Goal: Transaction & Acquisition: Book appointment/travel/reservation

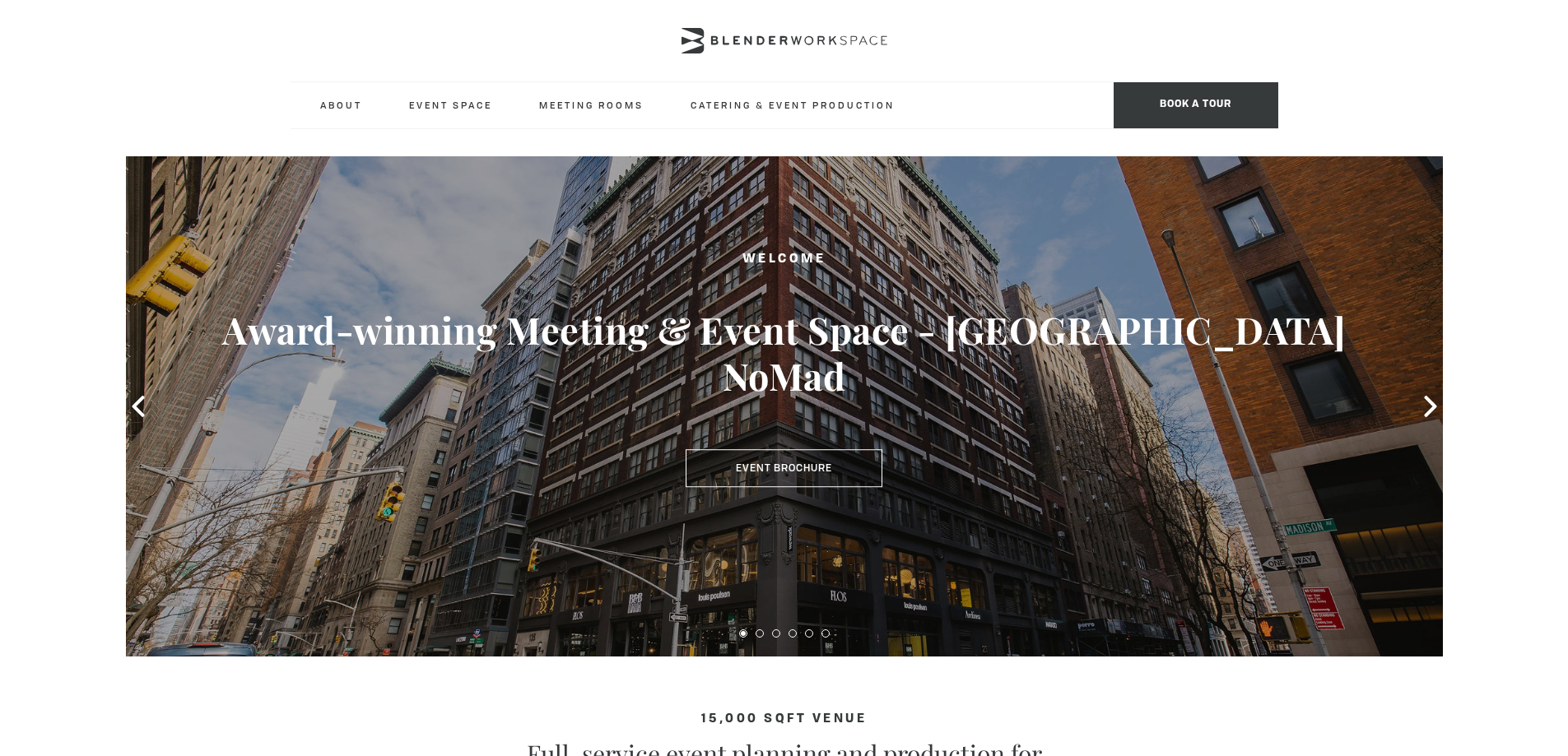
scroll to position [246, 0]
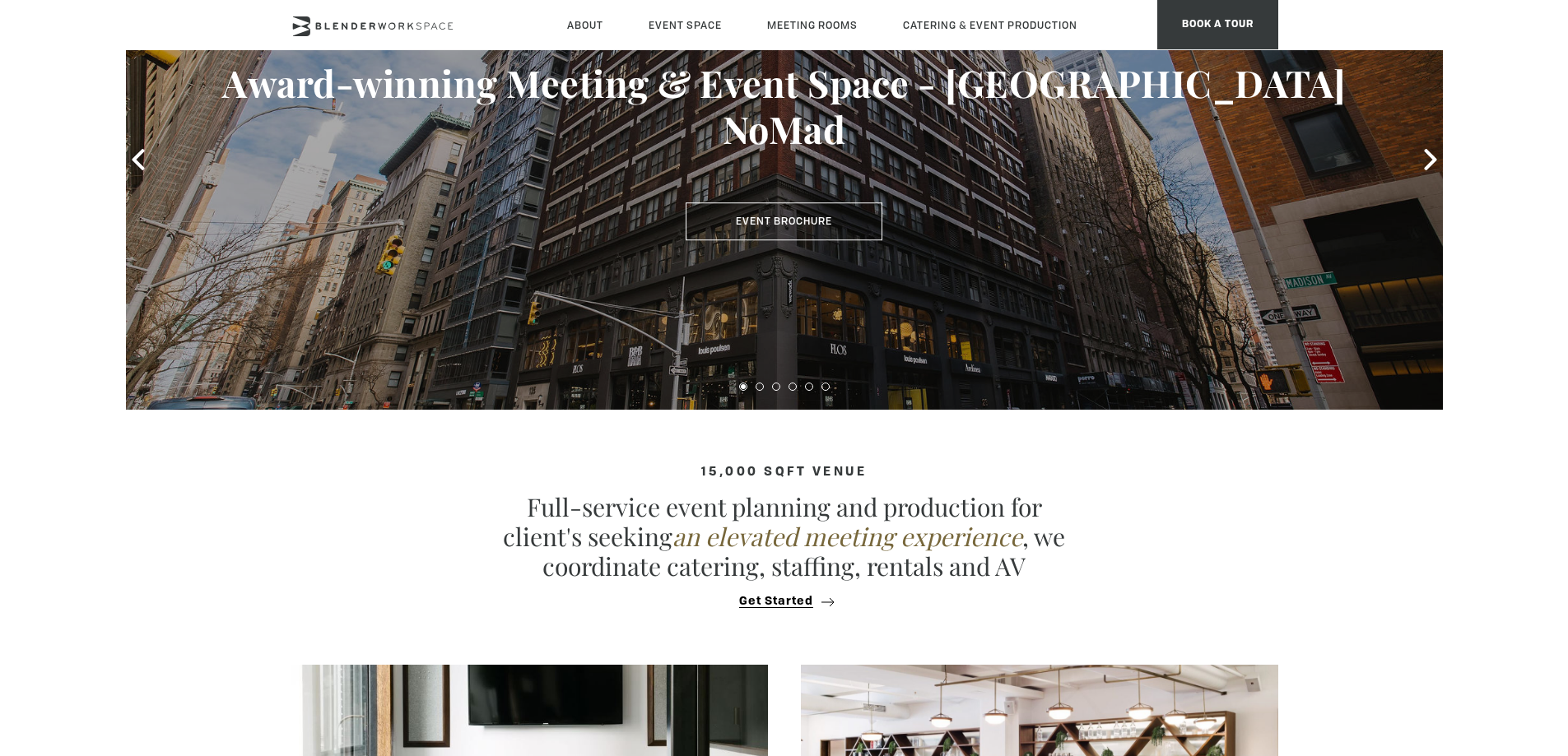
click at [812, 175] on div "Welcome Award-winning Meeting & Event Space - [GEOGRAPHIC_DATA] NoMad Event Bro…" at bounding box center [784, 121] width 1185 height 237
click at [813, 202] on link "Event Brochure" at bounding box center [784, 221] width 197 height 38
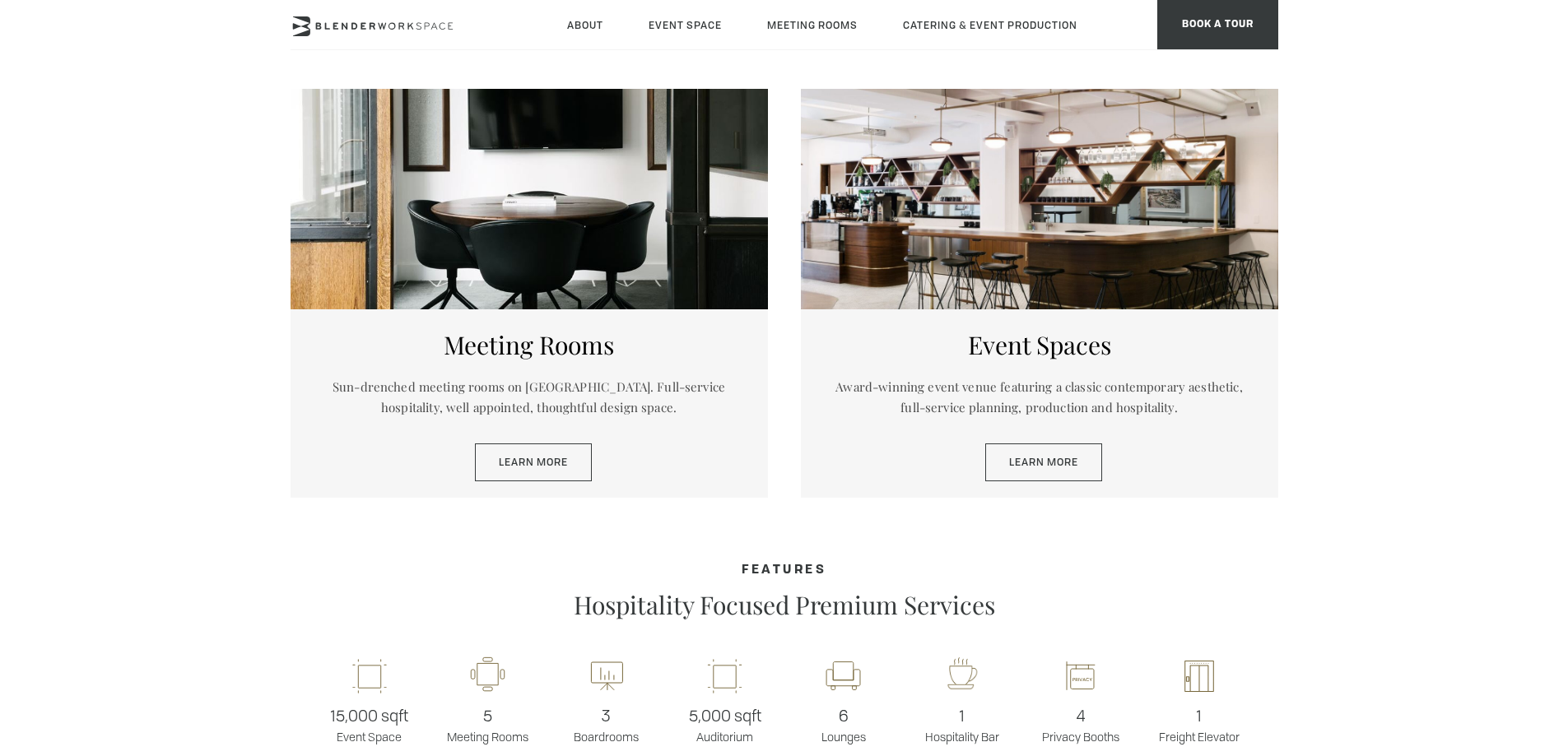
scroll to position [1069, 0]
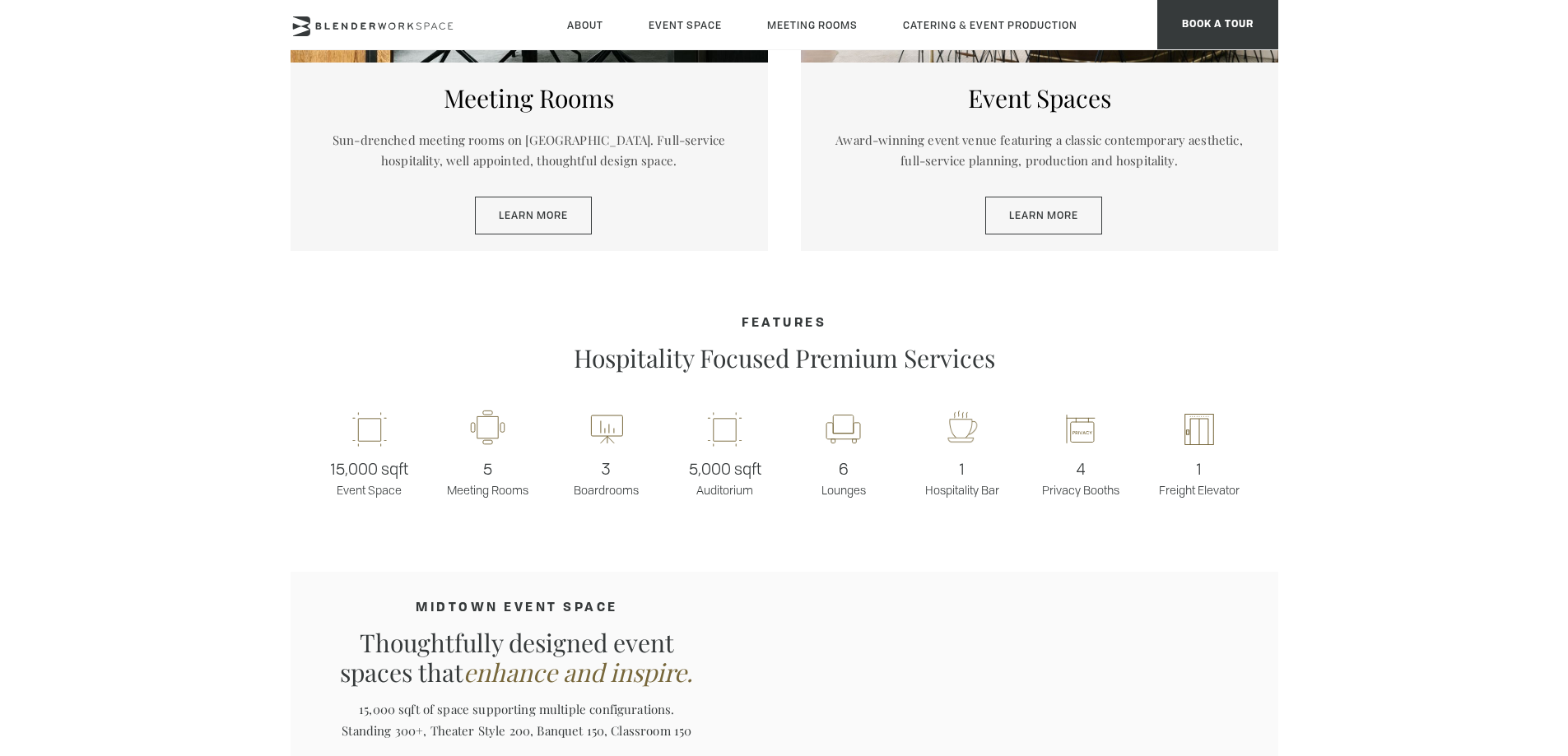
click at [1013, 251] on div "Meeting Rooms Sun-drenched meeting rooms on Madison Avenue. Full-service hospit…" at bounding box center [784, 62] width 988 height 441
click at [1034, 244] on div "Event Spaces Award-winning event venue featuring a classic contemporary aesthet…" at bounding box center [1038, 156] width 477 height 188
click at [1039, 224] on link "Learn More" at bounding box center [1043, 215] width 117 height 38
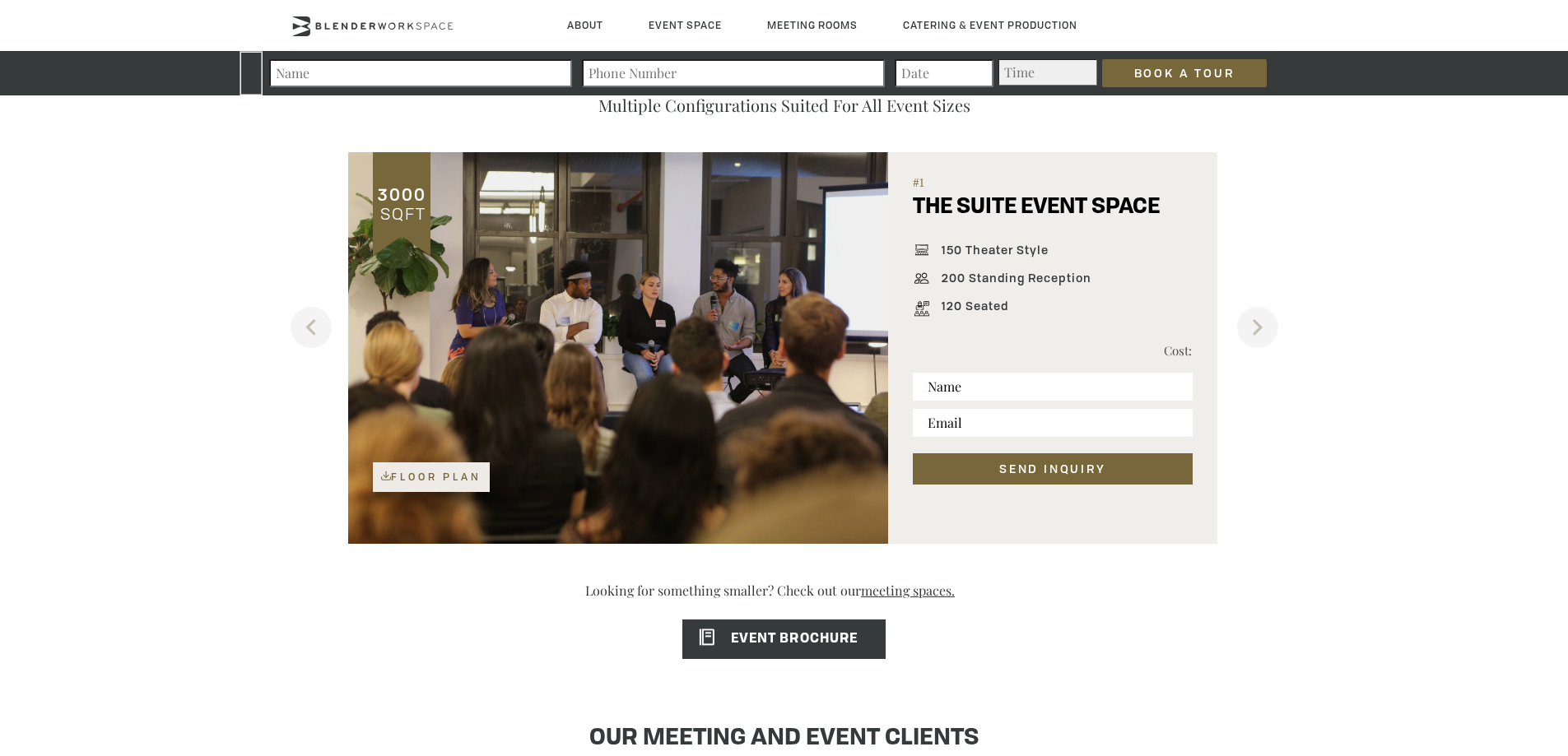
scroll to position [1234, 0]
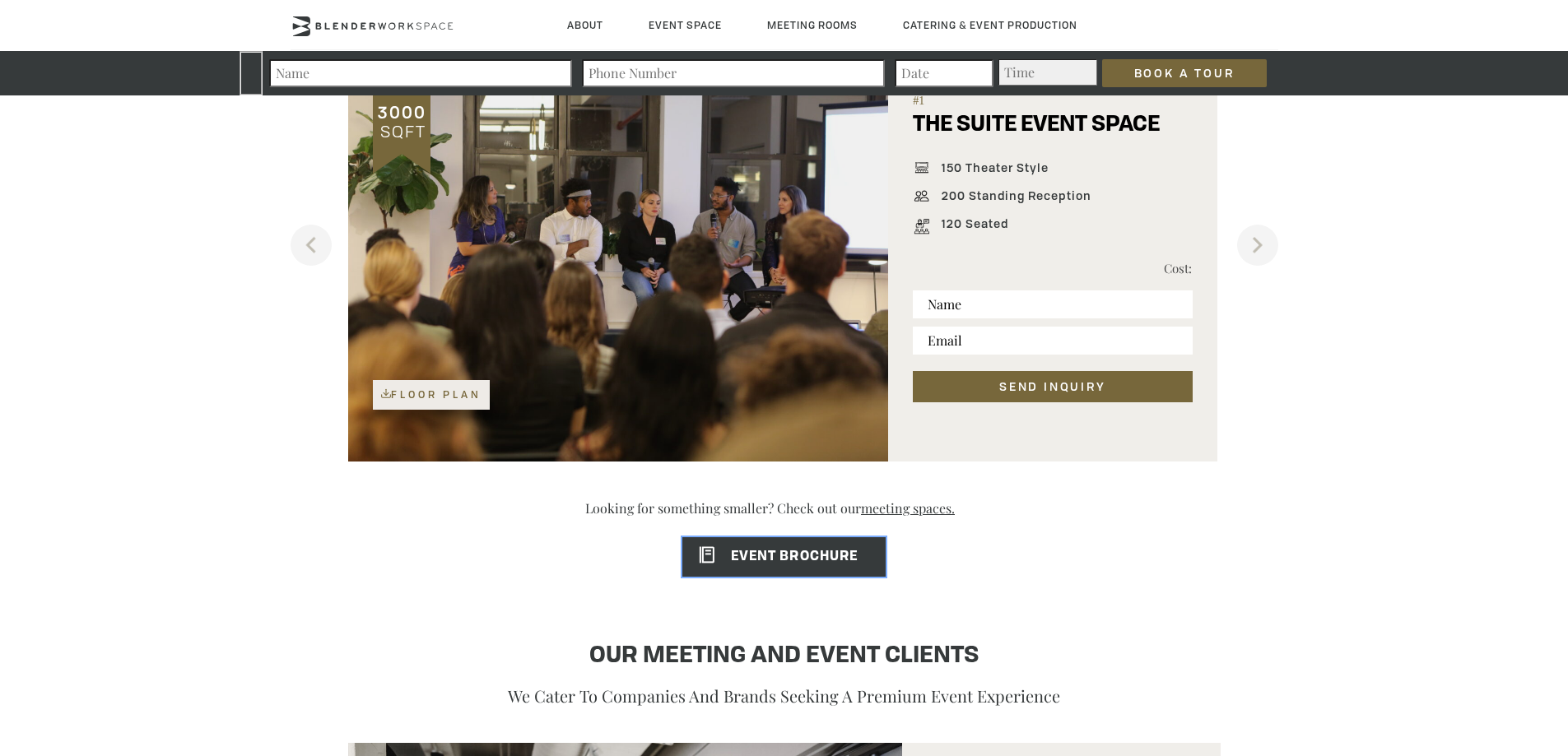
click at [788, 558] on span "EVENT BROCHURE" at bounding box center [769, 557] width 175 height 13
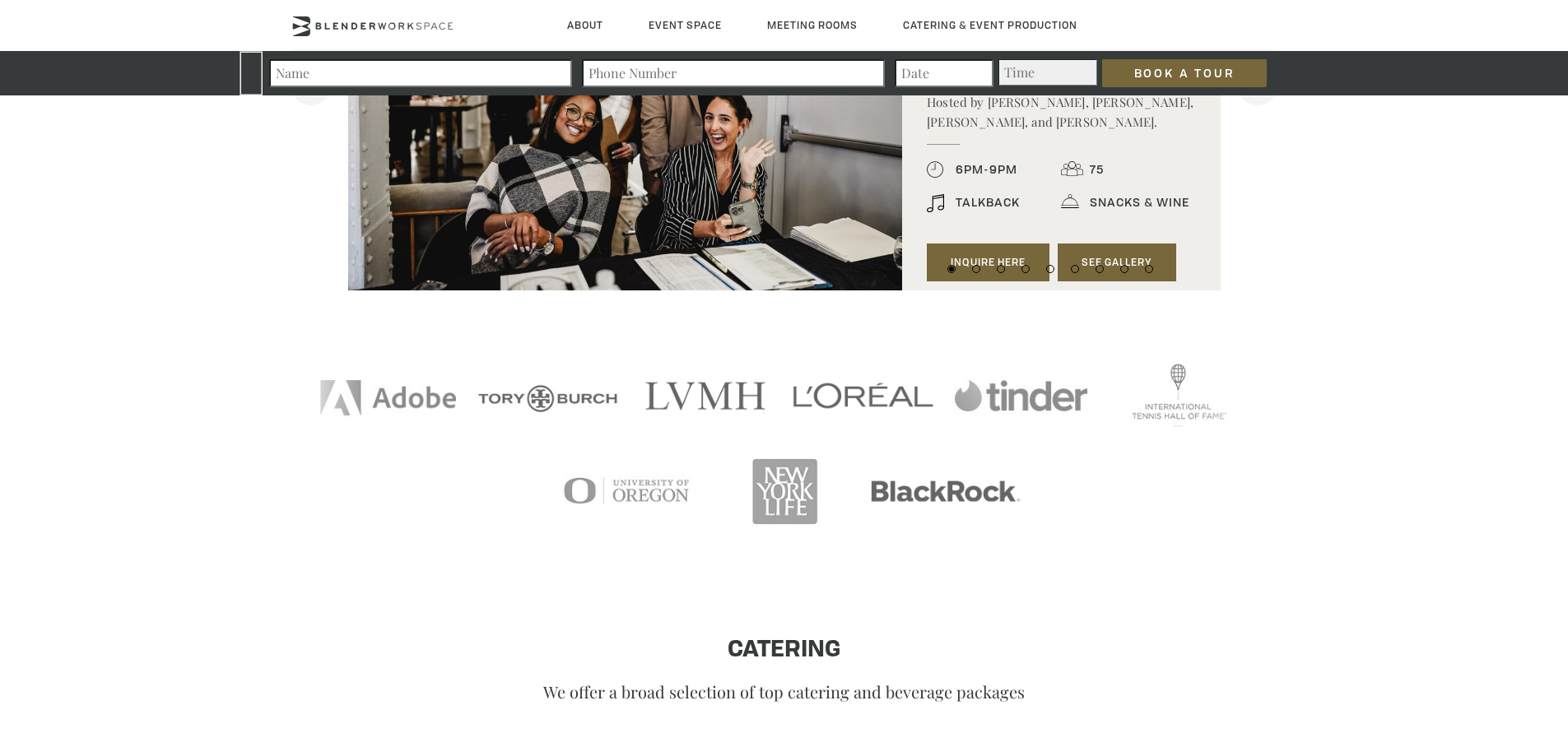
scroll to position [1892, 0]
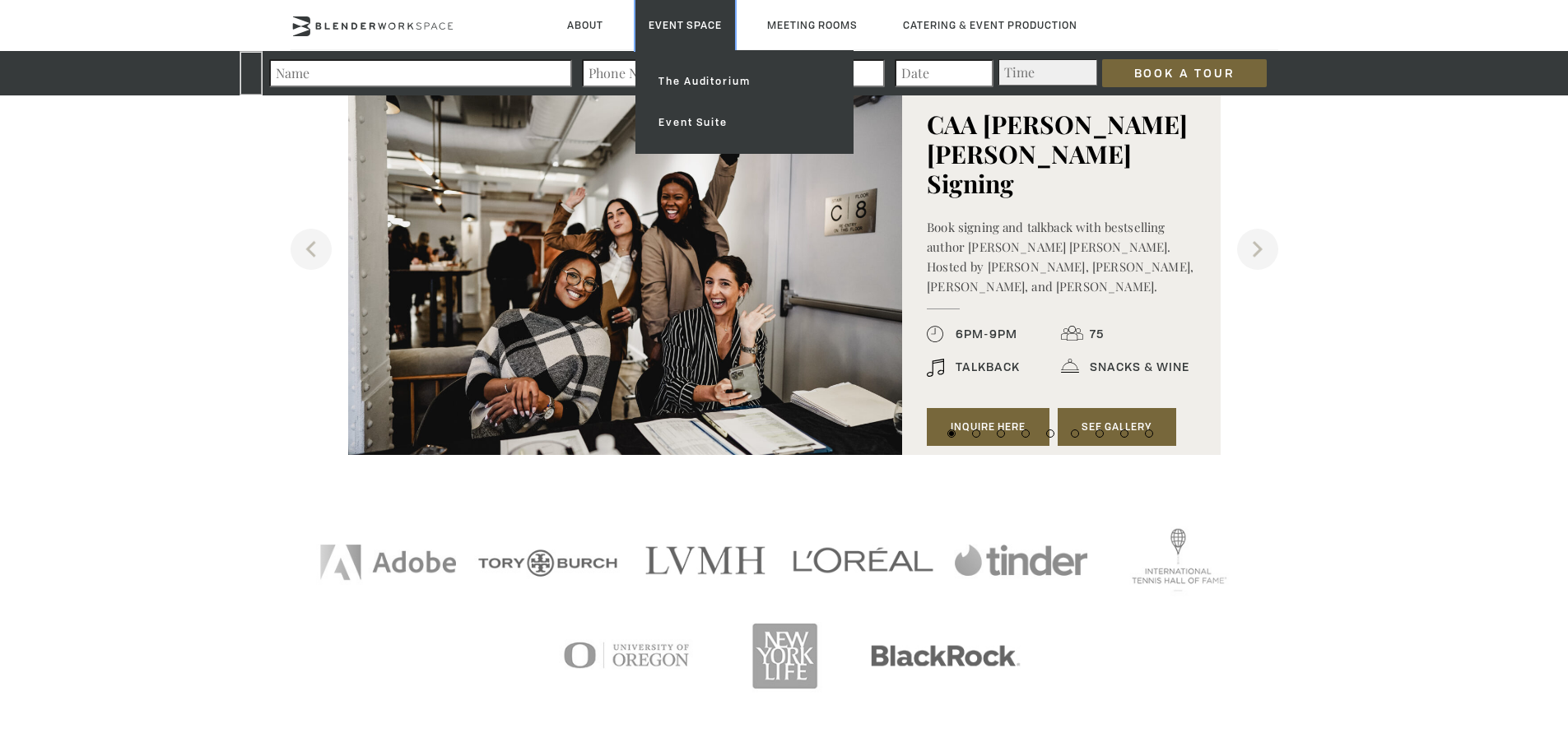
click at [691, 29] on link "Event Space" at bounding box center [685, 24] width 100 height 50
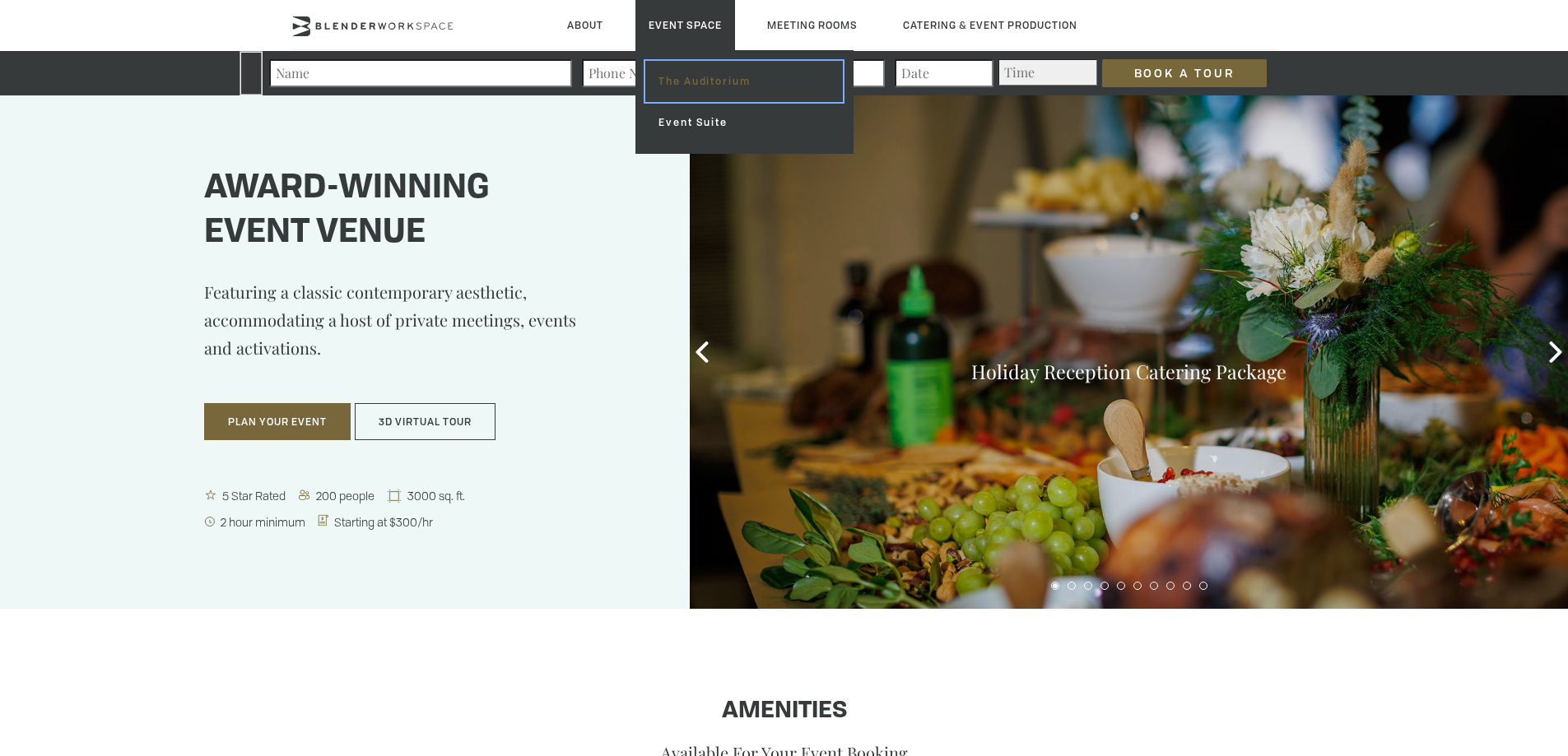
click at [688, 86] on link "The Auditorium" at bounding box center [743, 82] width 197 height 41
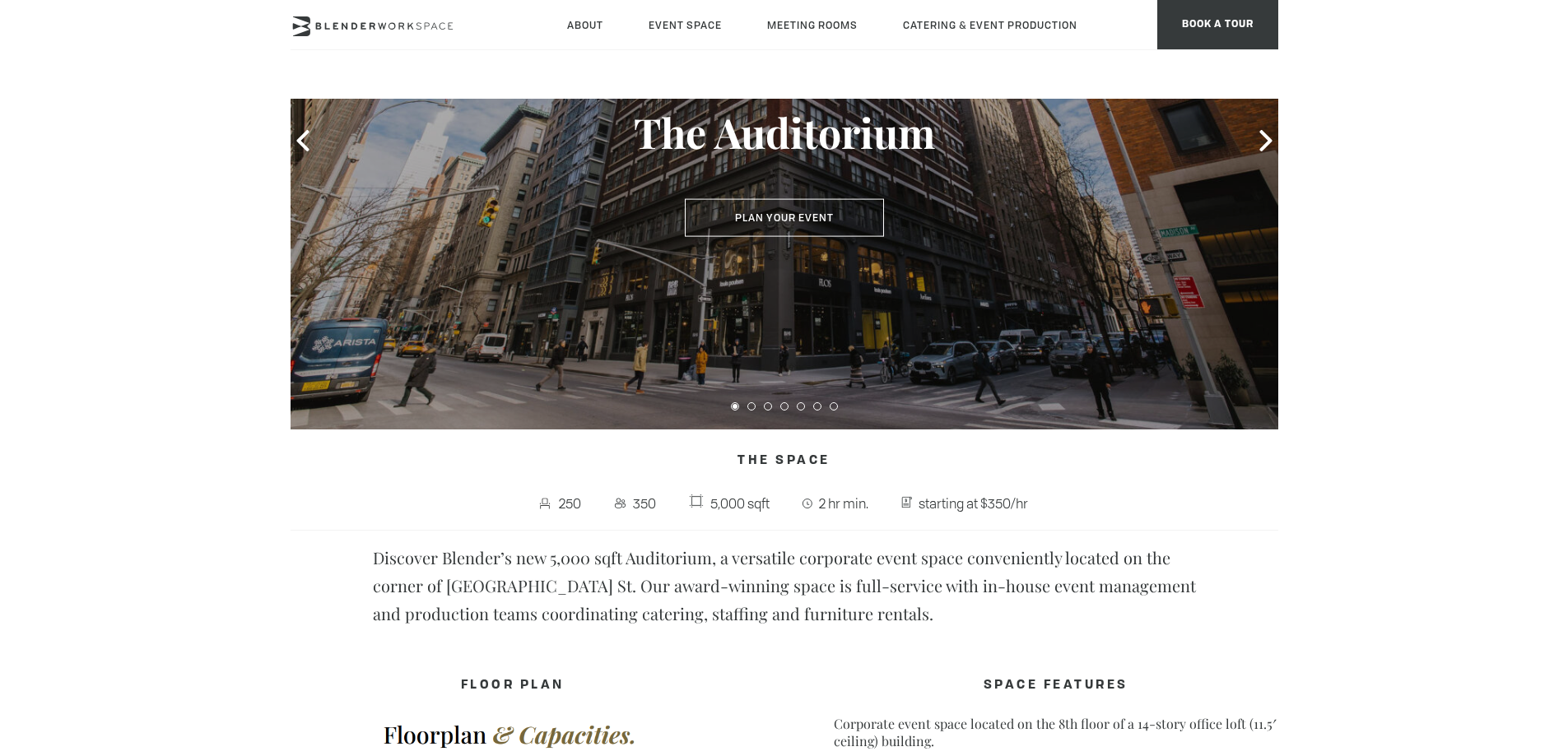
scroll to position [329, 0]
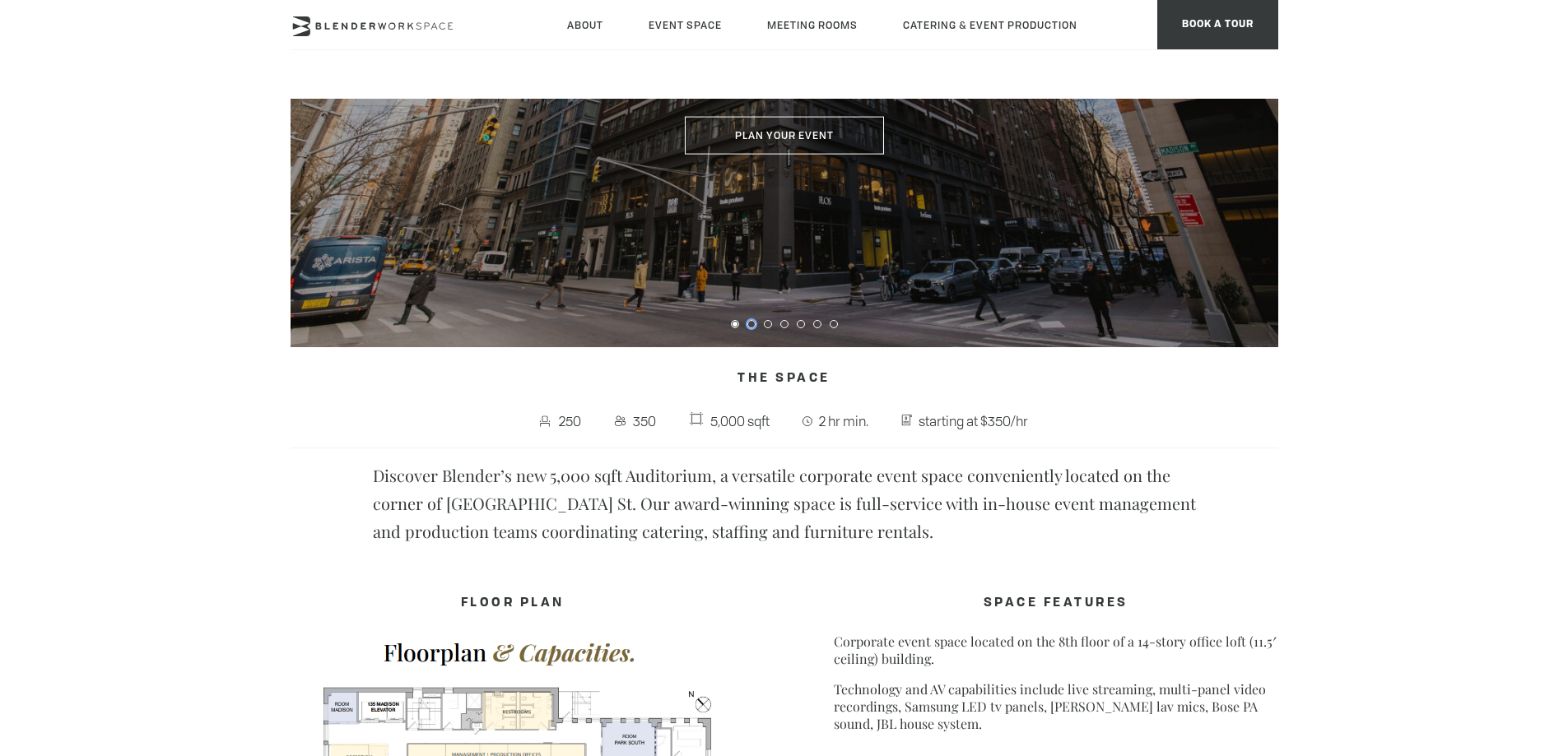
click at [751, 327] on button at bounding box center [751, 323] width 8 height 8
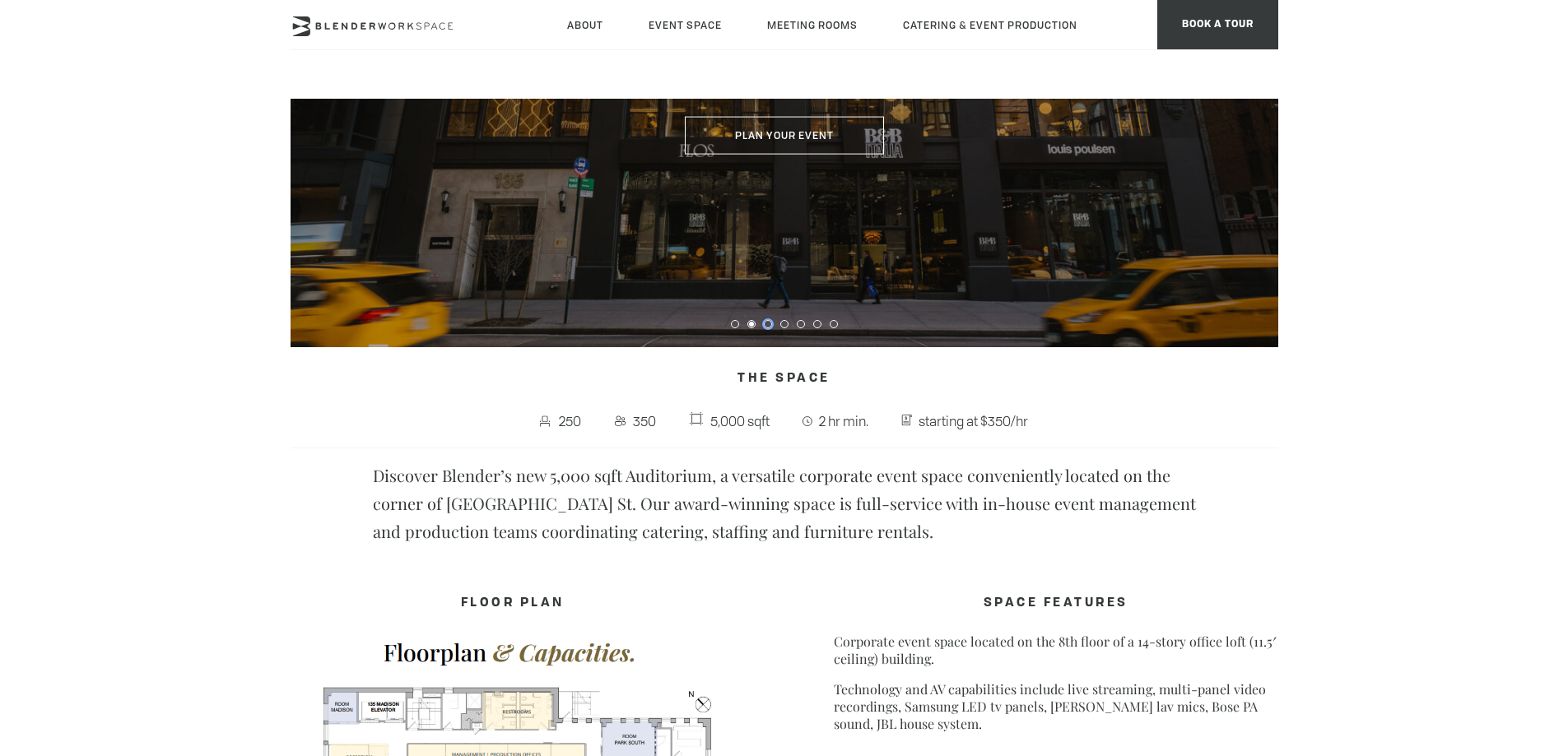
click at [768, 324] on button at bounding box center [768, 323] width 8 height 8
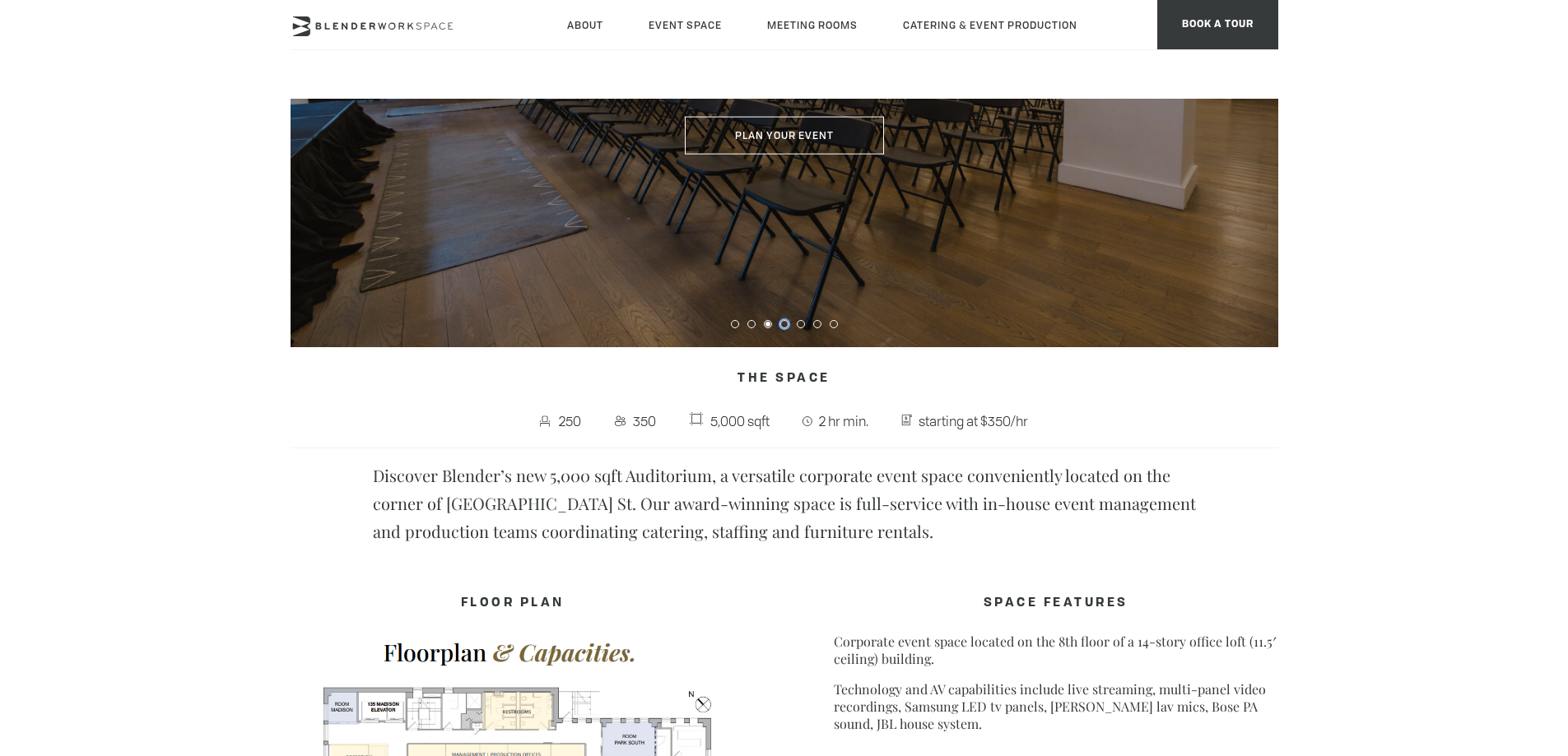
click at [782, 325] on button at bounding box center [784, 323] width 8 height 8
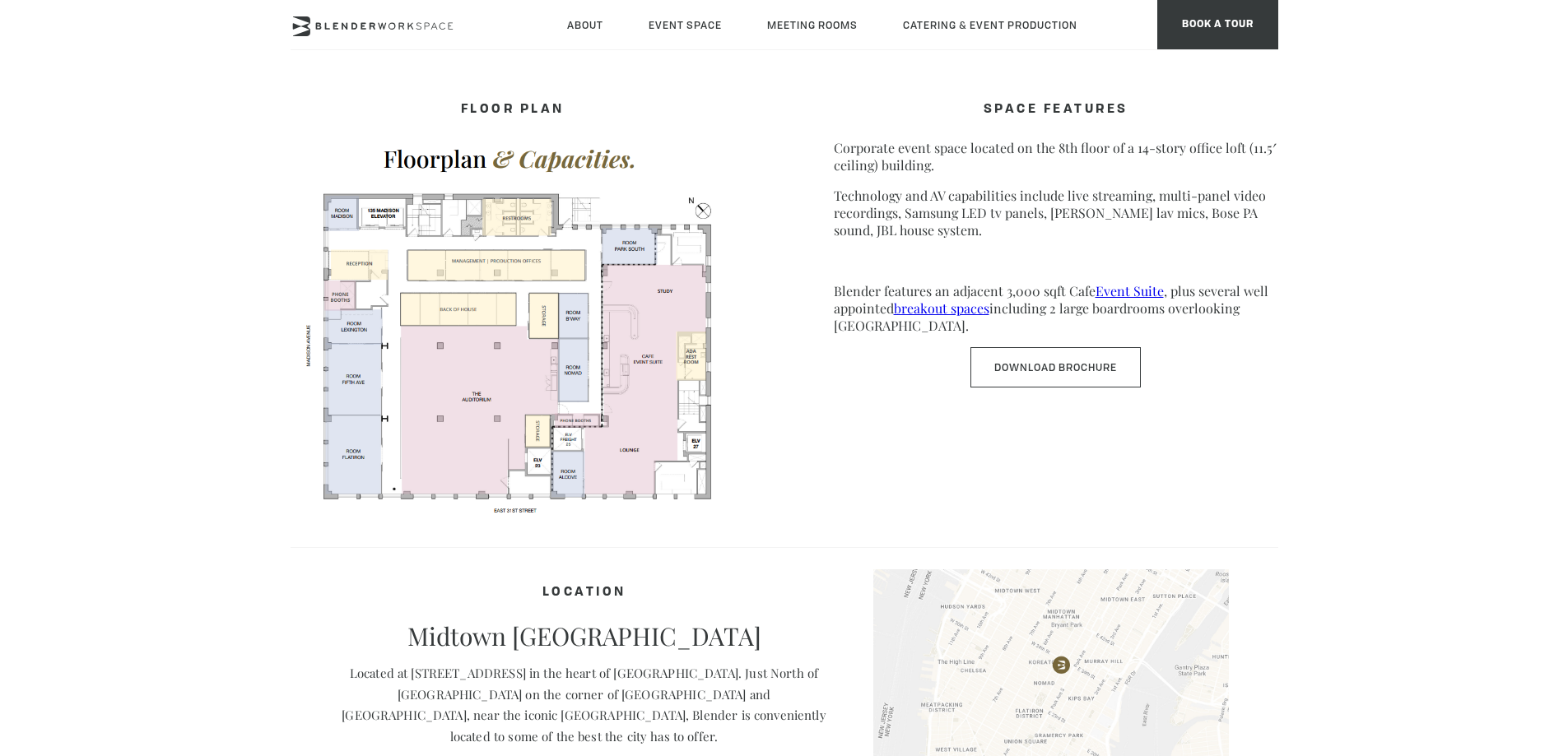
scroll to position [905, 0]
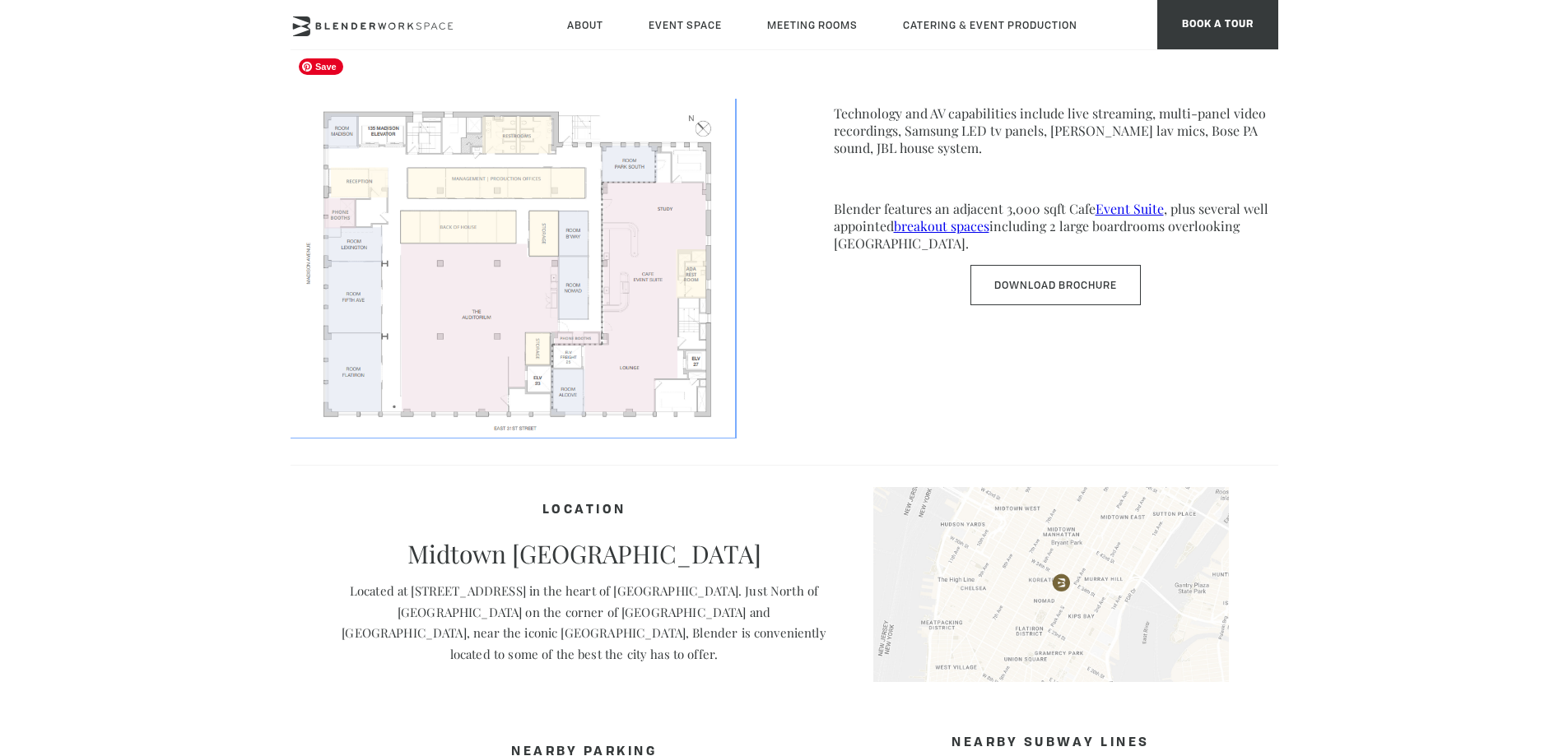
click at [529, 333] on img at bounding box center [513, 242] width 444 height 385
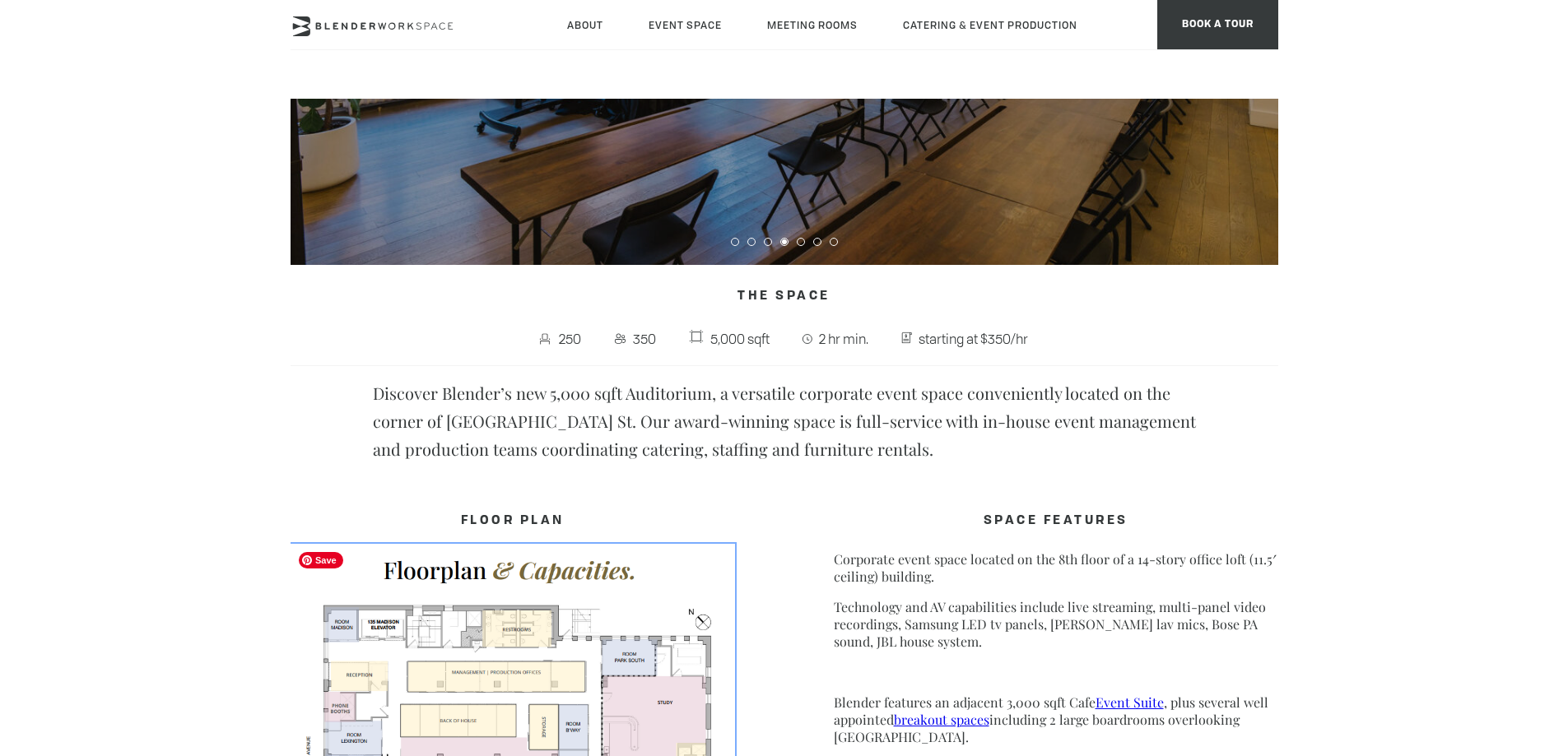
scroll to position [82, 0]
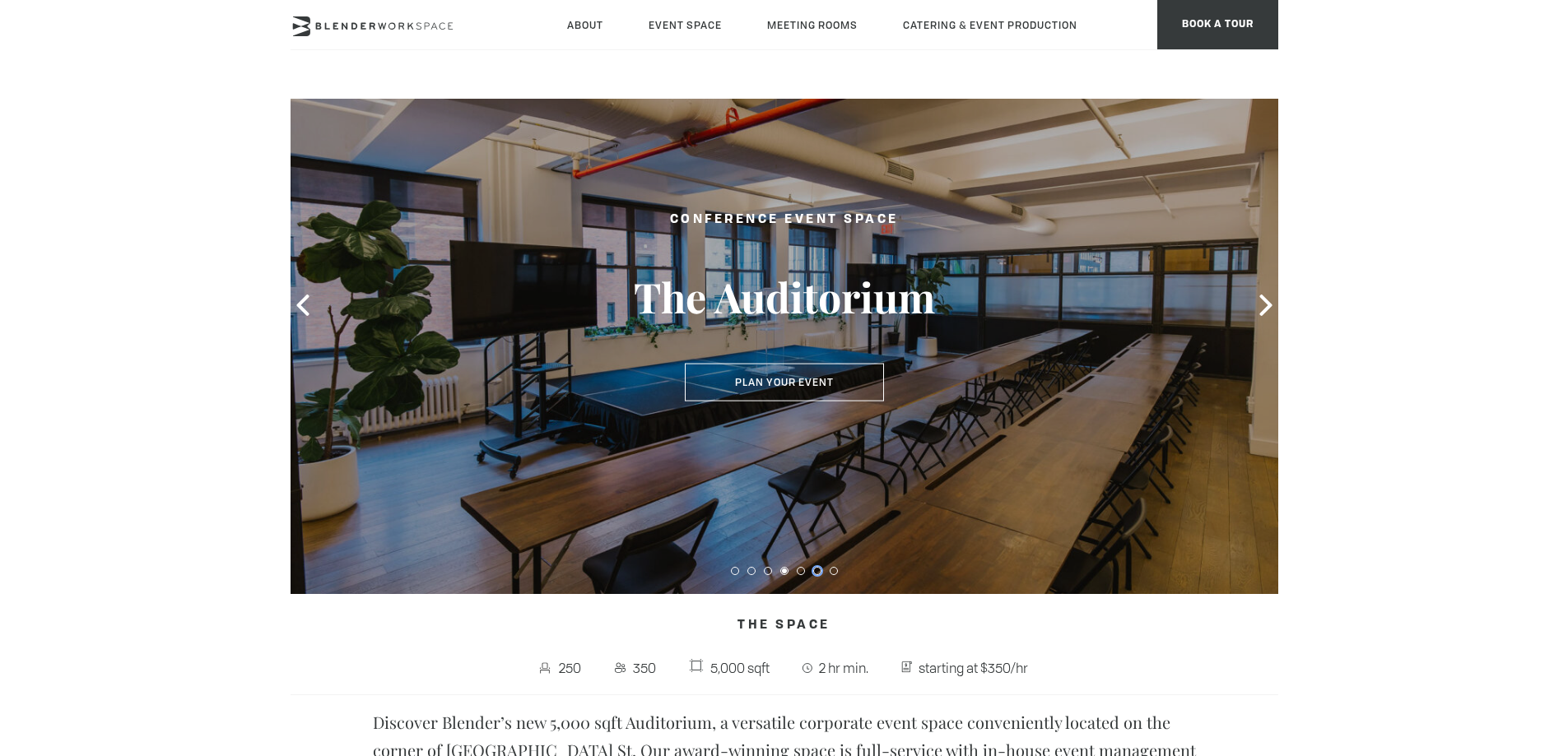
click at [814, 568] on button at bounding box center [816, 571] width 8 height 8
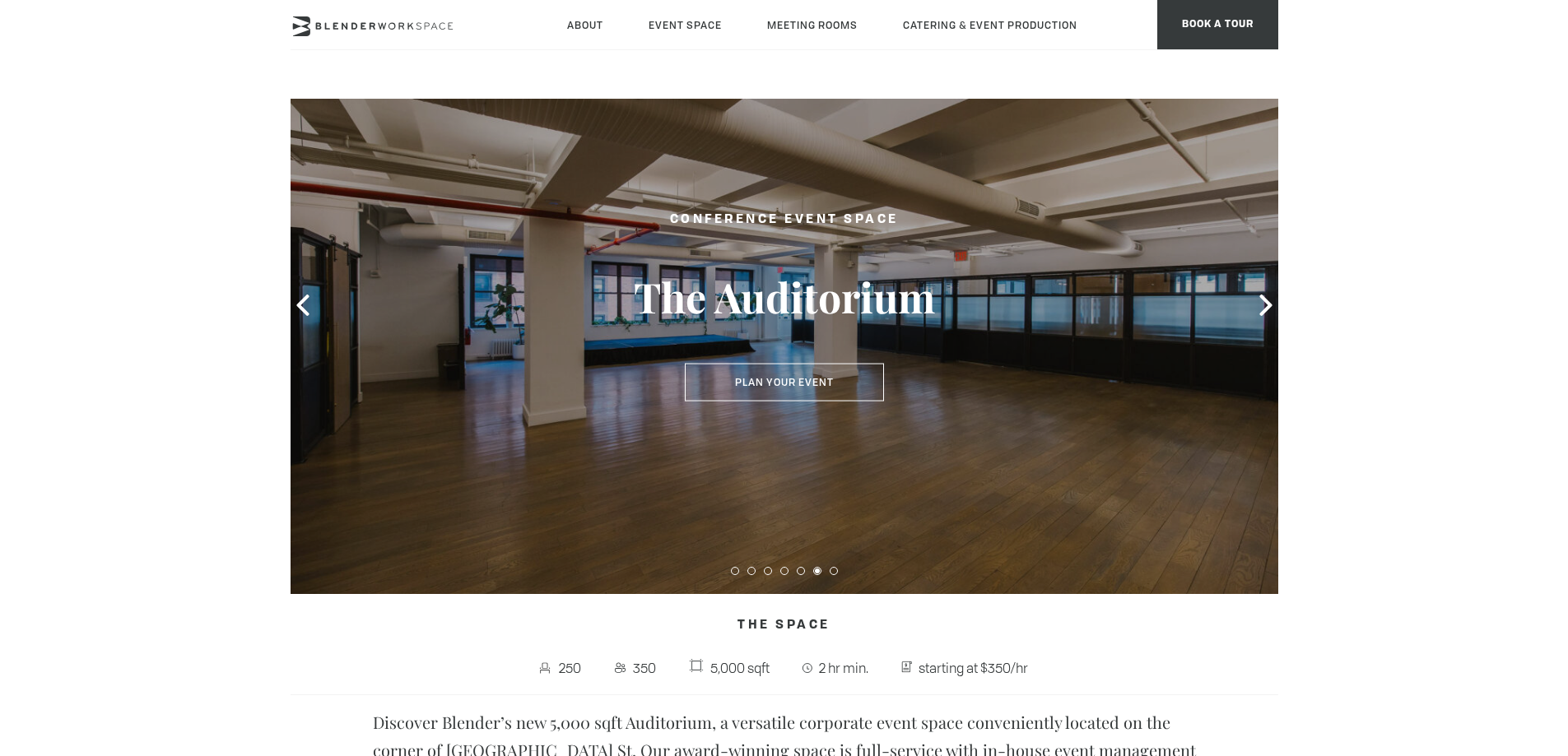
click at [829, 572] on div at bounding box center [784, 568] width 988 height 23
click at [839, 571] on div at bounding box center [784, 568] width 988 height 23
click at [838, 571] on div at bounding box center [784, 568] width 988 height 23
click at [838, 573] on div at bounding box center [784, 568] width 988 height 23
click at [832, 567] on button at bounding box center [833, 571] width 8 height 8
